Goal: Task Accomplishment & Management: Use online tool/utility

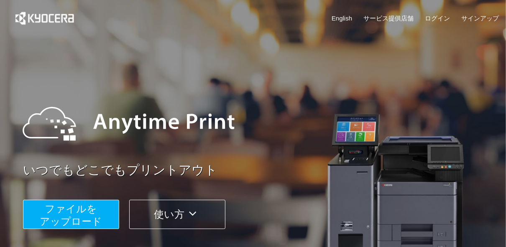
click at [77, 219] on span "ファイルを ​​アップロード" at bounding box center [71, 215] width 62 height 24
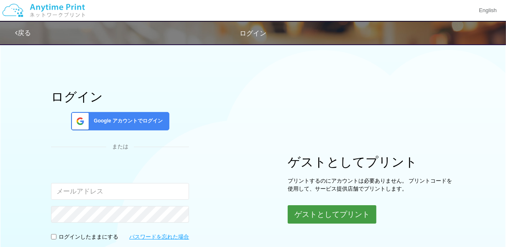
click at [305, 205] on button "ゲストとしてプリント" at bounding box center [332, 214] width 89 height 18
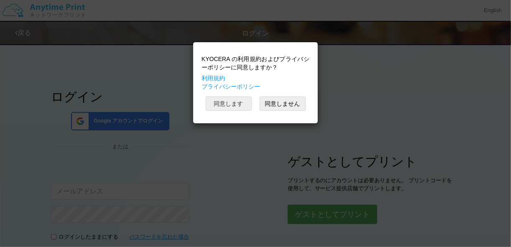
click at [226, 107] on button "同意します" at bounding box center [229, 104] width 46 height 14
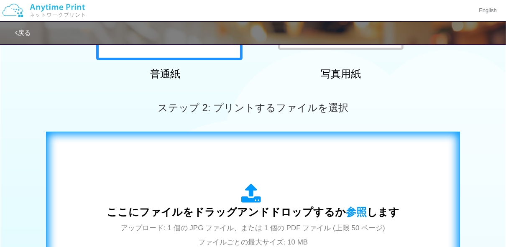
scroll to position [234, 0]
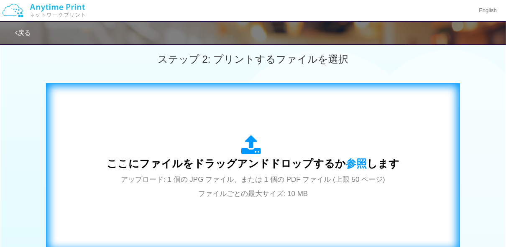
click at [174, 138] on div "ここにファイルをドラッグアンドドロップするか 参照 します アップロード: 1 個の JPG ファイル、または 1 個の PDF ファイル (上限 50 ペー…" at bounding box center [253, 167] width 293 height 65
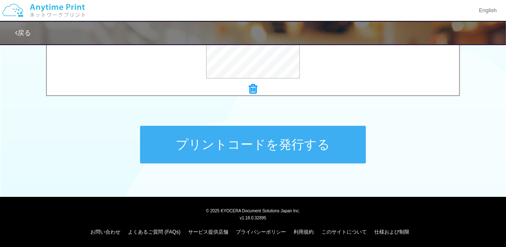
scroll to position [389, 0]
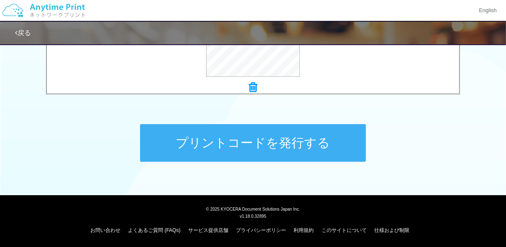
click at [233, 148] on button "プリントコードを発行する" at bounding box center [253, 143] width 226 height 38
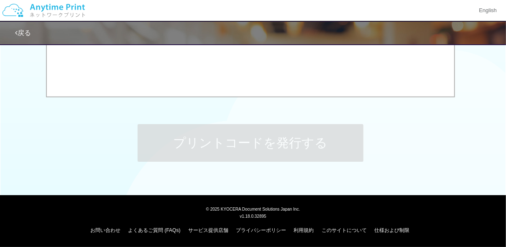
scroll to position [0, 0]
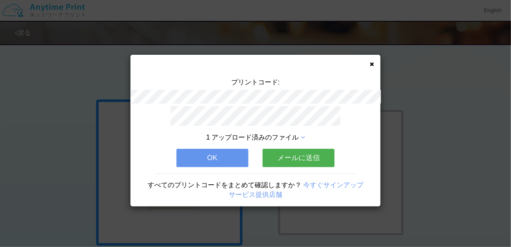
click at [368, 61] on div "プリントコード: 1 アップロード済みのファイル OK メールに送信 すべてのプリントコードをまとめて確認しますか？ 今すぐサインアップ サービス提供店舗" at bounding box center [255, 131] width 250 height 152
click at [371, 62] on icon at bounding box center [372, 63] width 4 height 5
